Goal: Complete application form: Complete application form

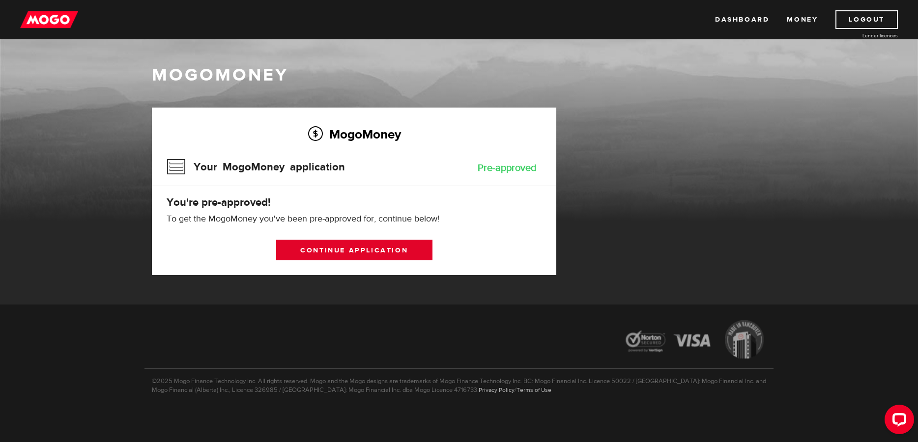
click at [348, 249] on link "Continue application" at bounding box center [354, 250] width 156 height 21
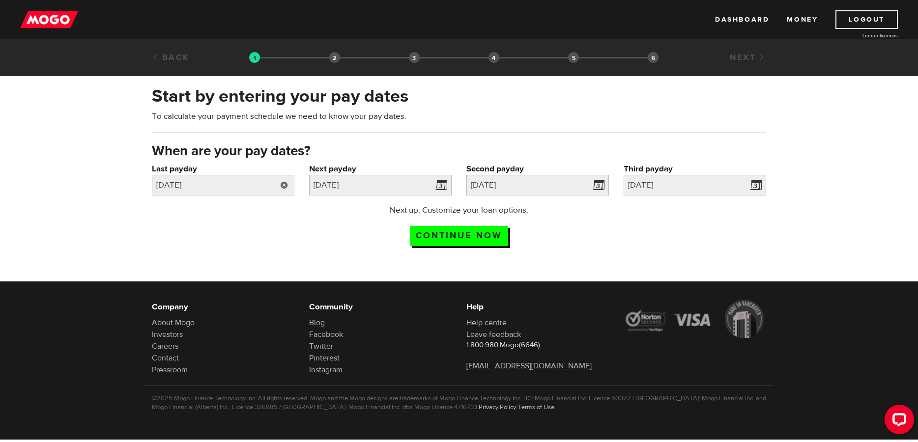
click at [284, 187] on link at bounding box center [284, 185] width 20 height 21
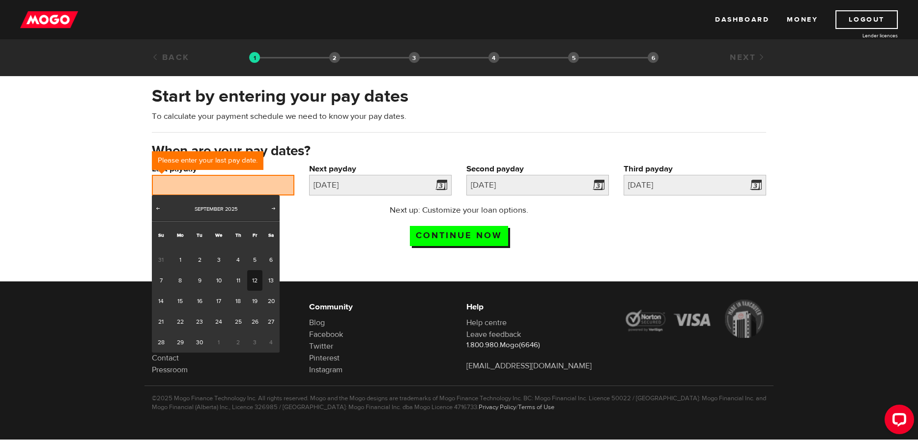
click at [256, 279] on link "12" at bounding box center [254, 280] width 15 height 21
type input "[DATE]"
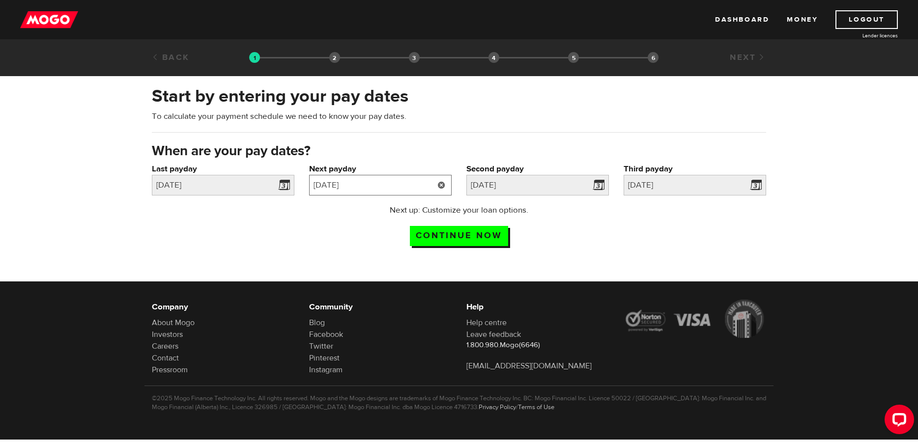
click at [402, 182] on input "2025/08/01" at bounding box center [380, 185] width 143 height 21
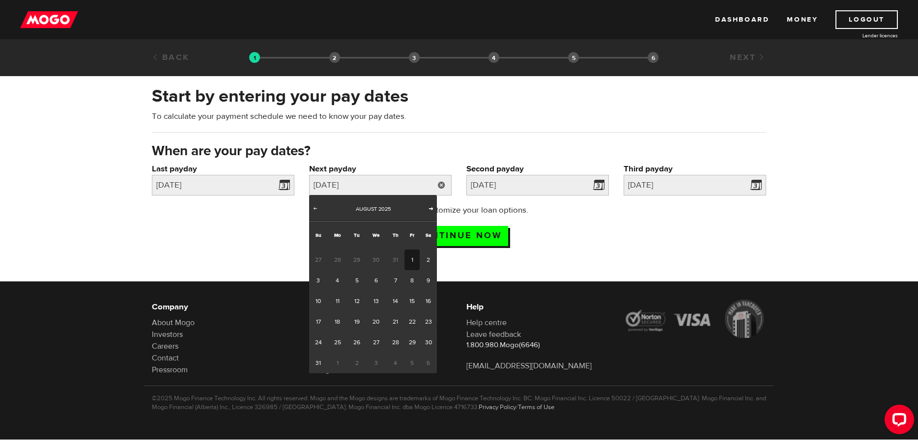
click at [432, 208] on span "Next" at bounding box center [431, 208] width 8 height 8
click at [412, 322] on link "26" at bounding box center [412, 322] width 15 height 21
type input "[DATE]"
type input "2025/10/24"
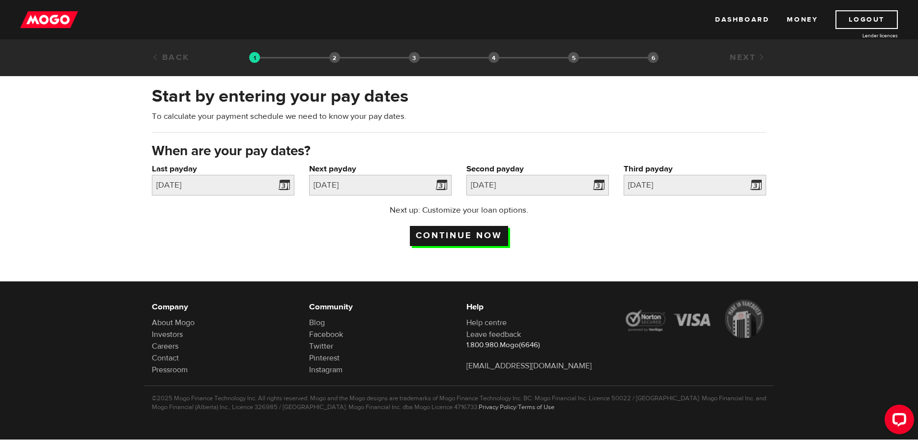
click at [460, 238] on input "Continue now" at bounding box center [459, 236] width 98 height 20
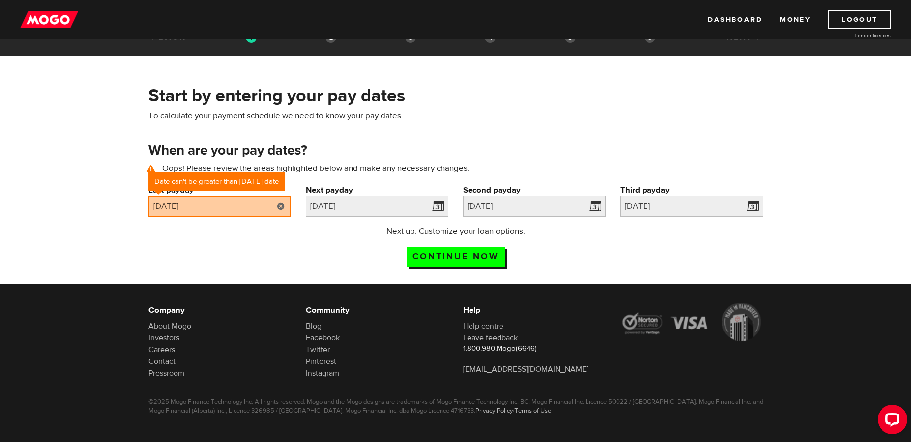
click at [280, 206] on link at bounding box center [281, 206] width 20 height 21
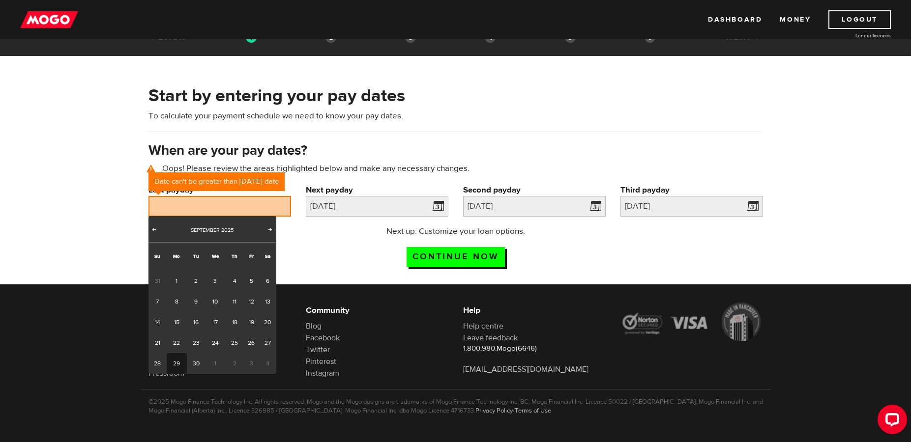
click at [180, 360] on link "29" at bounding box center [177, 363] width 20 height 21
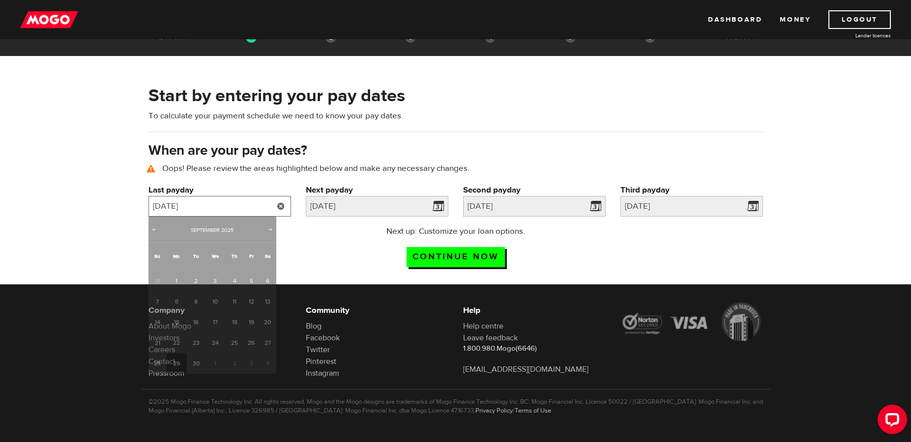
click at [262, 208] on input "2025/09/29" at bounding box center [219, 206] width 143 height 21
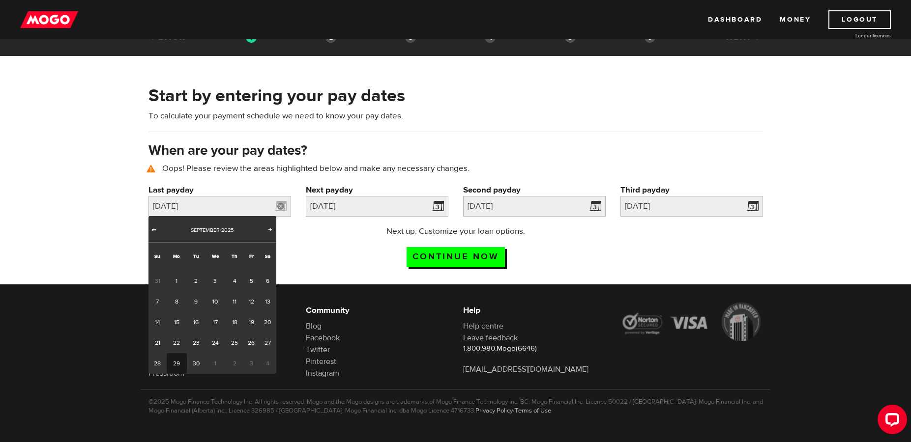
click at [158, 228] on span "Prev" at bounding box center [154, 230] width 8 height 8
click at [251, 363] on link "29" at bounding box center [251, 363] width 15 height 21
type input "[DATE]"
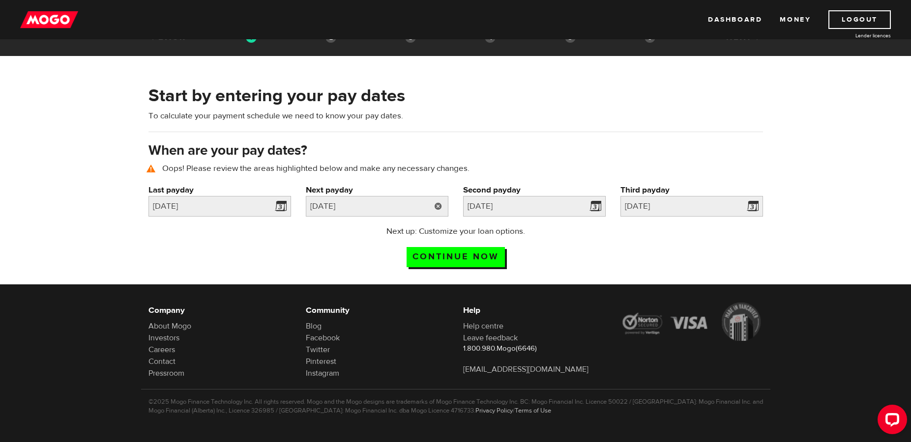
click at [437, 207] on link at bounding box center [438, 206] width 20 height 21
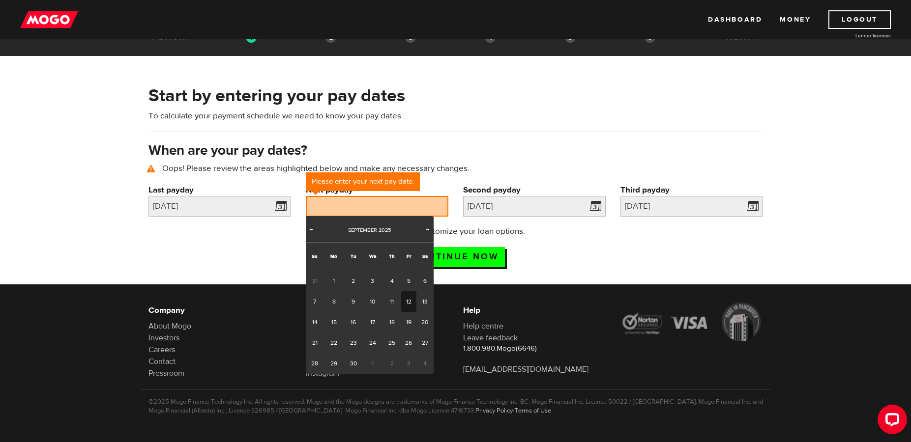
click at [406, 303] on link "12" at bounding box center [408, 301] width 15 height 21
type input "[DATE]"
type input "2025/9/26"
type input "[DATE]"
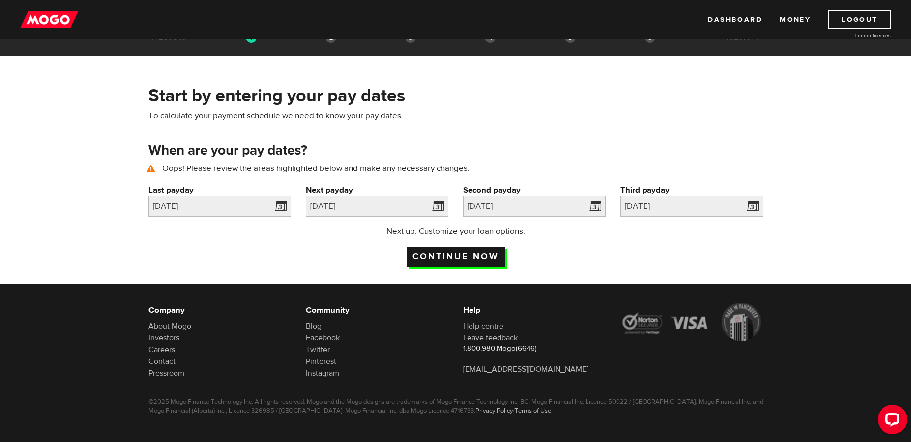
click at [449, 259] on input "Continue now" at bounding box center [456, 257] width 98 height 20
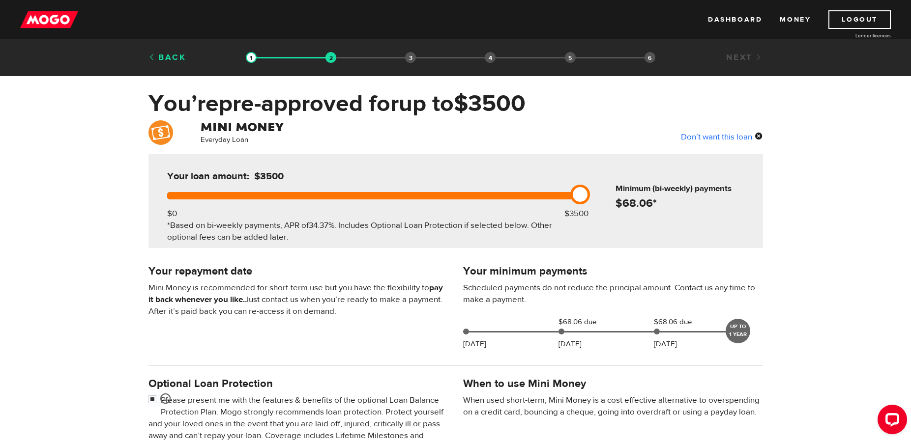
click at [161, 60] on link "Back" at bounding box center [167, 57] width 38 height 11
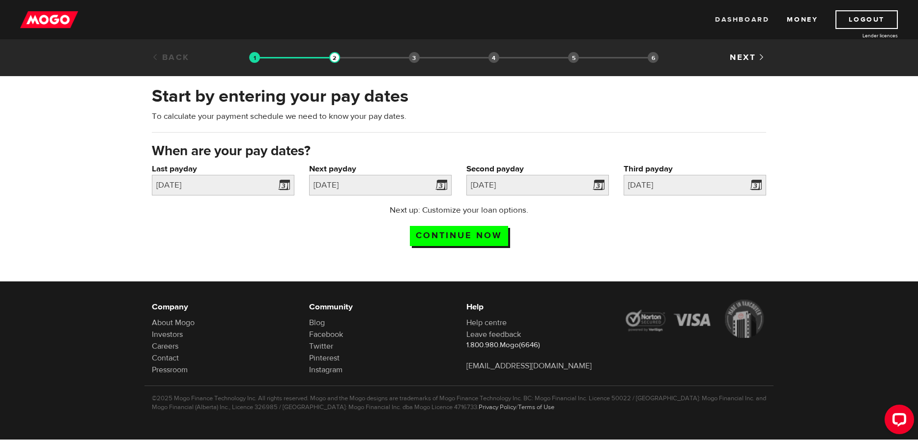
click at [754, 17] on link "Dashboard" at bounding box center [742, 19] width 54 height 19
